Goal: Task Accomplishment & Management: Manage account settings

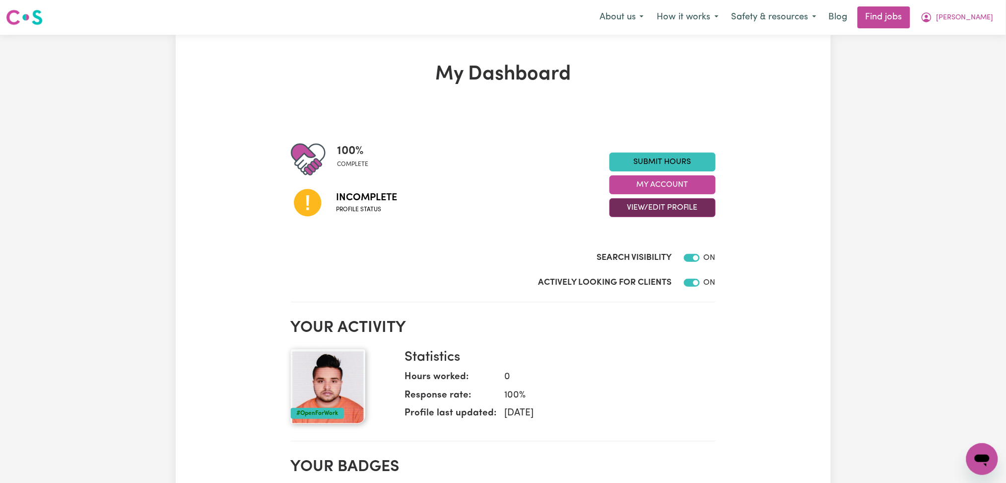
click at [626, 200] on button "View/Edit Profile" at bounding box center [663, 207] width 106 height 19
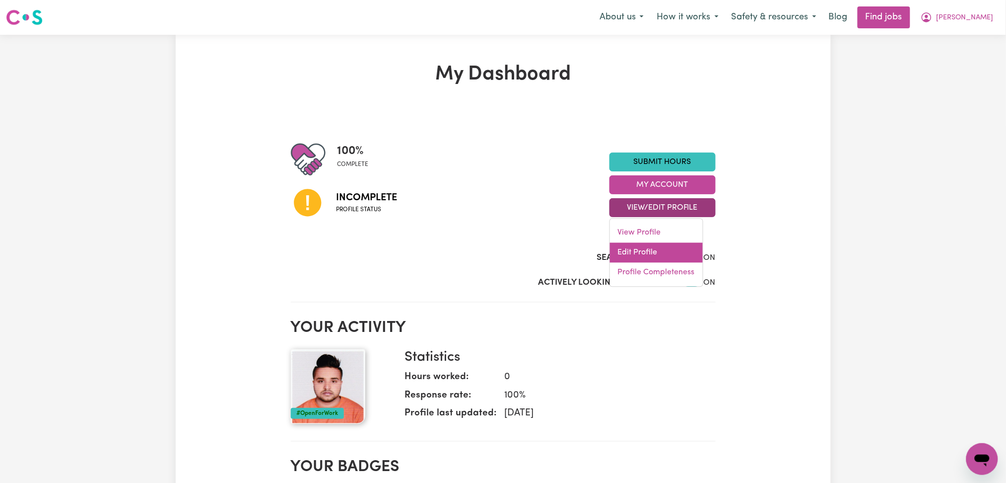
click at [617, 248] on link "Edit Profile" at bounding box center [656, 253] width 93 height 20
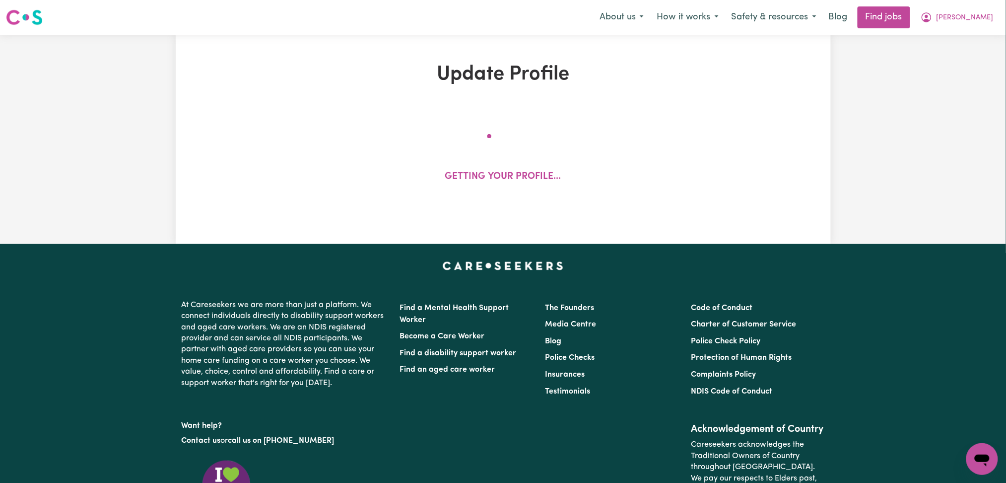
select select "[DEMOGRAPHIC_DATA]"
select select "Student Visa"
select select "Studying a healthcare related degree or qualification"
select select "60"
select select "75"
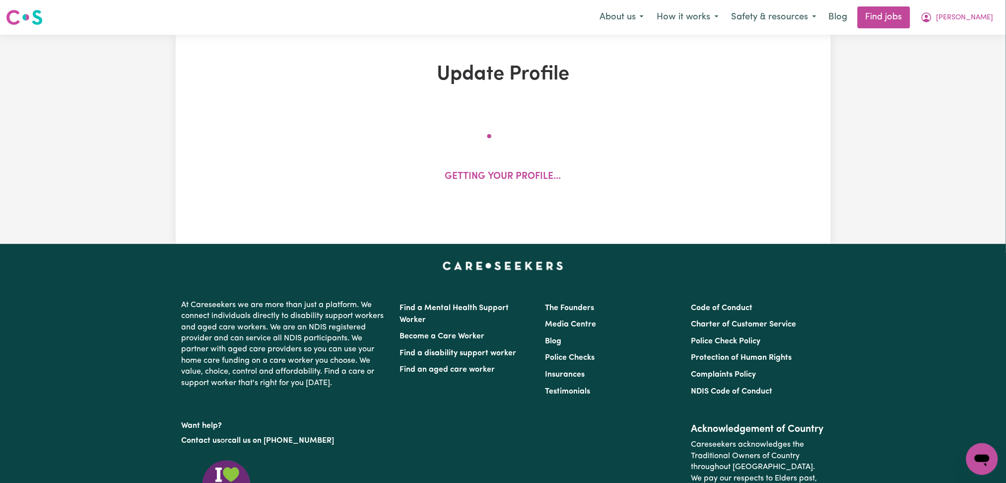
select select "90"
select select "120"
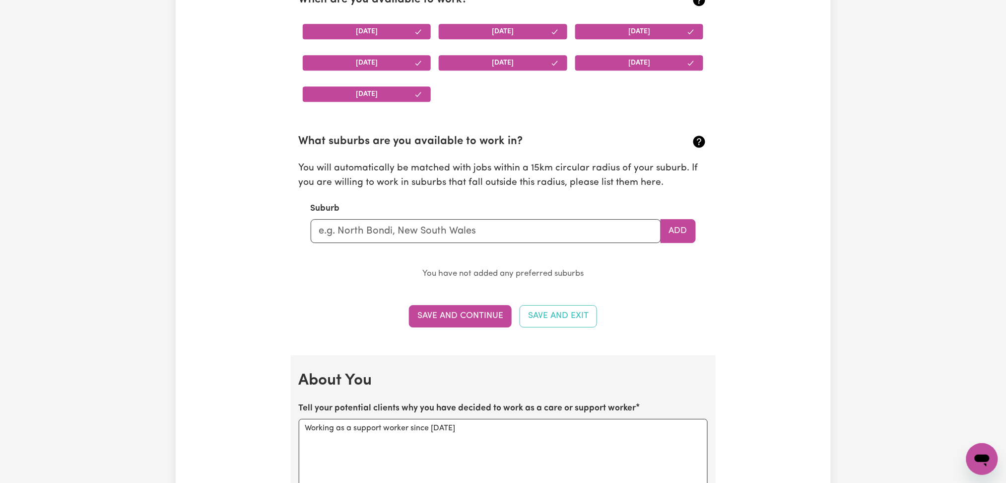
scroll to position [1192, 0]
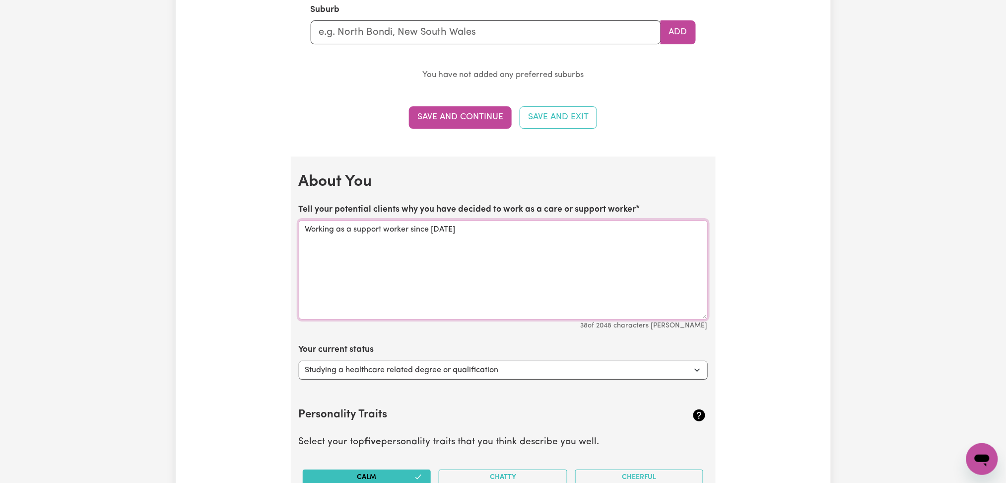
click at [363, 274] on textarea "Working as a support worker since [DATE]" at bounding box center [503, 269] width 409 height 99
paste textarea "I am a compassionate and reliable support worker with experience in both aged c…"
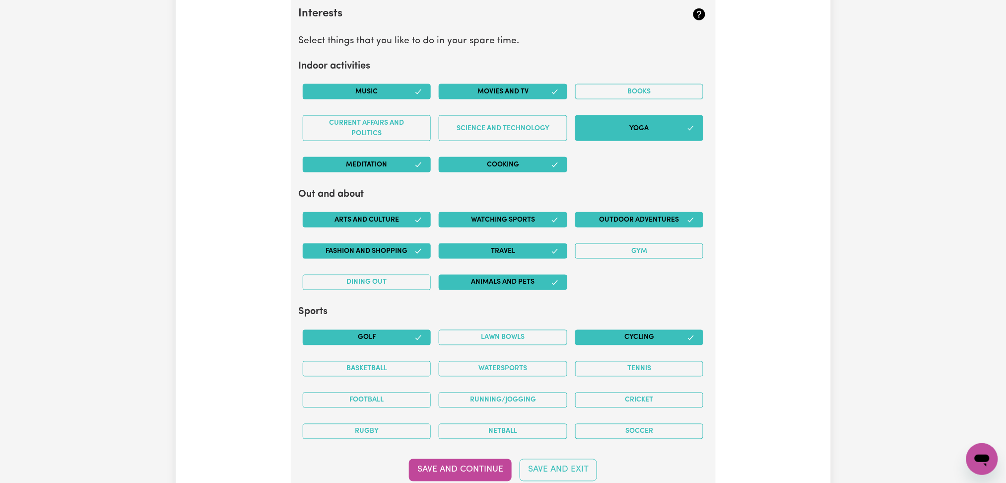
scroll to position [1986, 0]
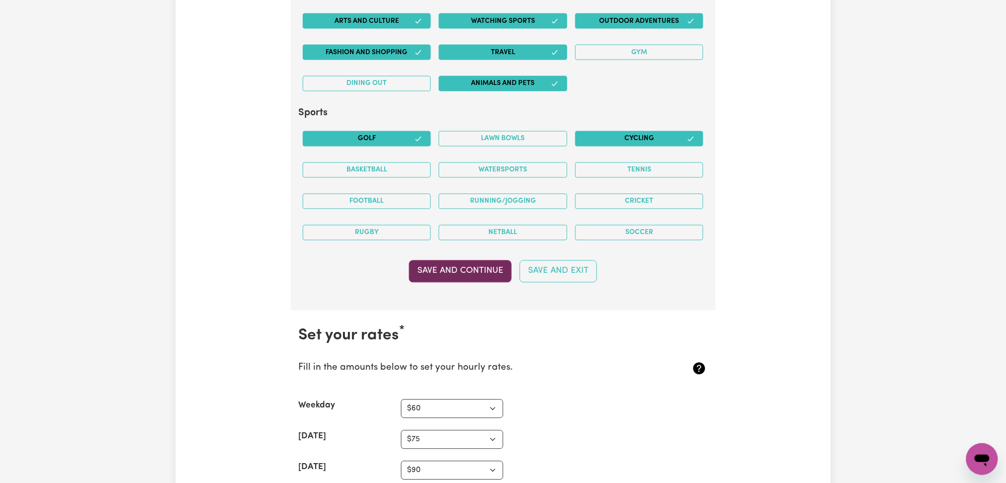
type textarea "I am a compassionate and reliable support worker with experience in both aged c…"
click at [439, 267] on button "Save and Continue" at bounding box center [460, 271] width 103 height 22
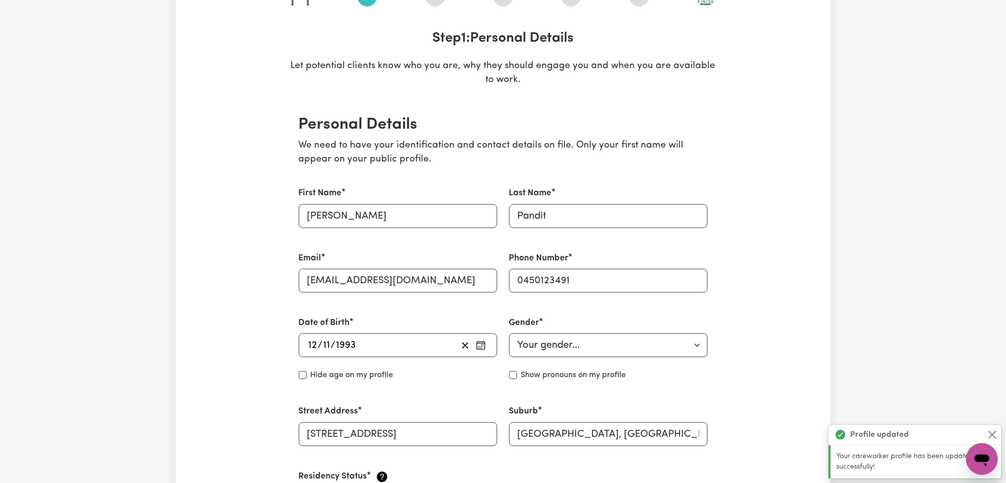
scroll to position [0, 0]
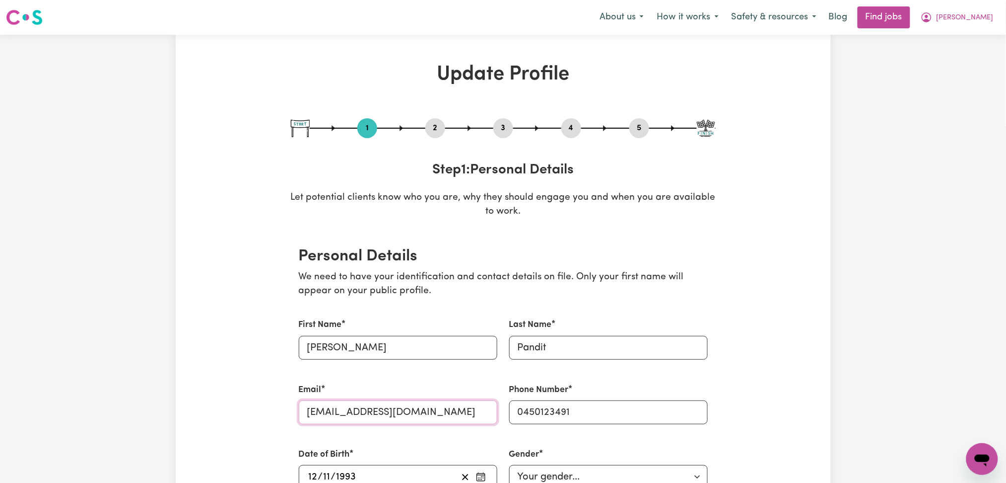
click at [331, 411] on input "[EMAIL_ADDRESS][DOMAIN_NAME]" at bounding box center [398, 412] width 199 height 24
click at [981, 17] on span "[PERSON_NAME]" at bounding box center [965, 17] width 57 height 11
click at [958, 70] on link "Logout" at bounding box center [961, 76] width 78 height 19
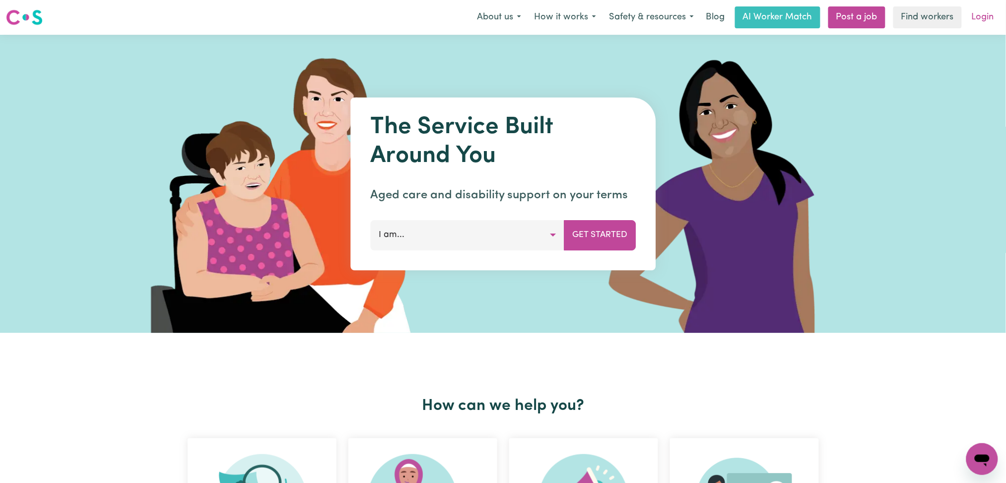
click at [998, 14] on link "Login" at bounding box center [983, 17] width 34 height 22
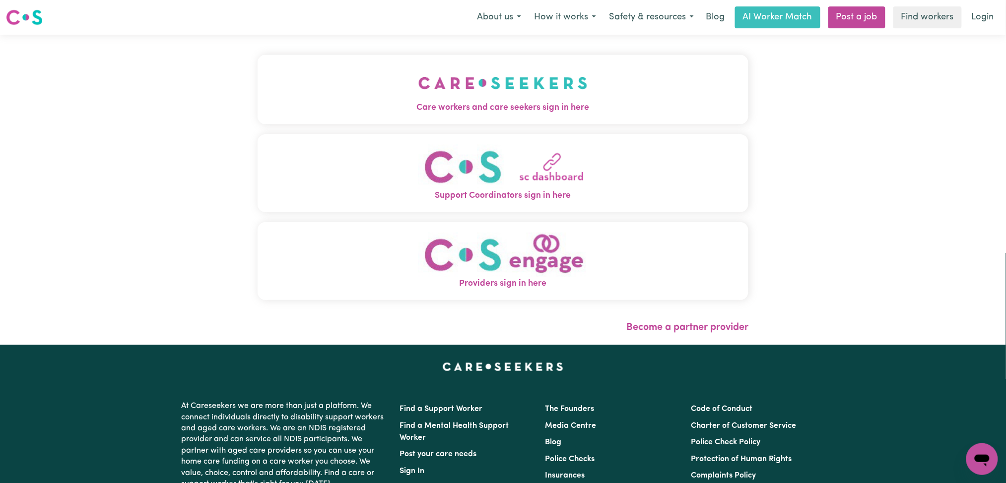
click at [491, 59] on button "Care workers and care seekers sign in here" at bounding box center [504, 90] width 492 height 70
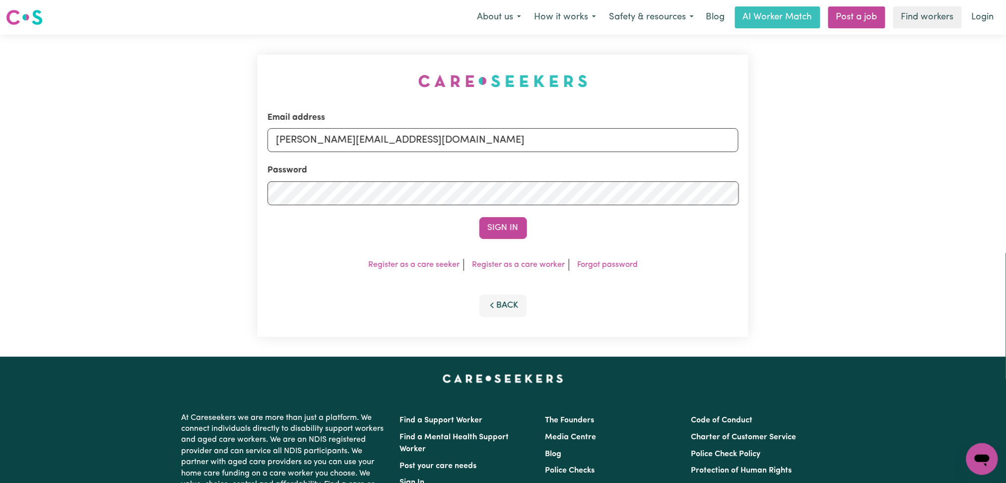
click at [337, 122] on div "Email address [PERSON_NAME][EMAIL_ADDRESS][DOMAIN_NAME]" at bounding box center [504, 131] width 472 height 41
click at [330, 142] on input "[PERSON_NAME][EMAIL_ADDRESS][DOMAIN_NAME]" at bounding box center [504, 140] width 472 height 24
drag, startPoint x: 328, startPoint y: 137, endPoint x: 704, endPoint y: 175, distance: 378.3
click at [704, 175] on form "Email address Superuser~[EMAIL_ADDRESS][DOMAIN_NAME] Password Sign In" at bounding box center [504, 175] width 472 height 128
type input "Superuser~[EMAIL_ADDRESS][DOMAIN_NAME]"
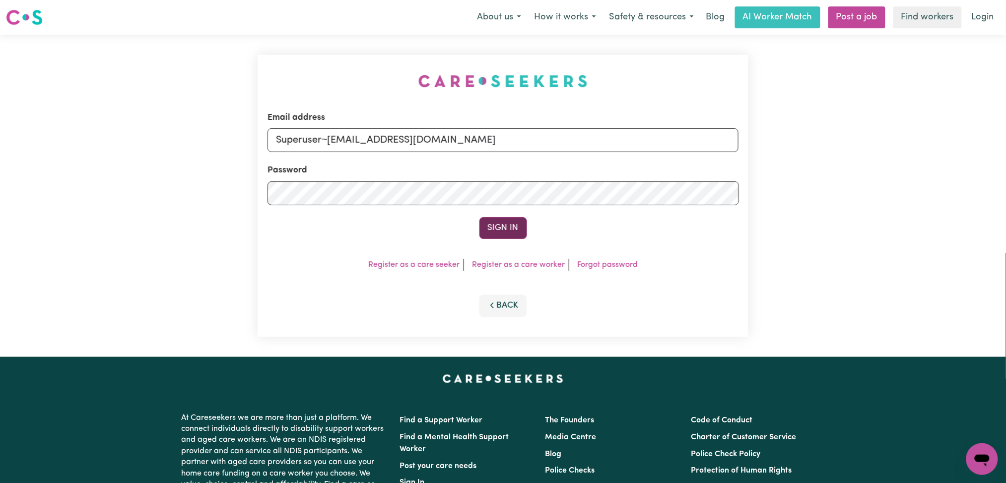
click at [505, 237] on button "Sign In" at bounding box center [504, 228] width 48 height 22
